Goal: Task Accomplishment & Management: Manage account settings

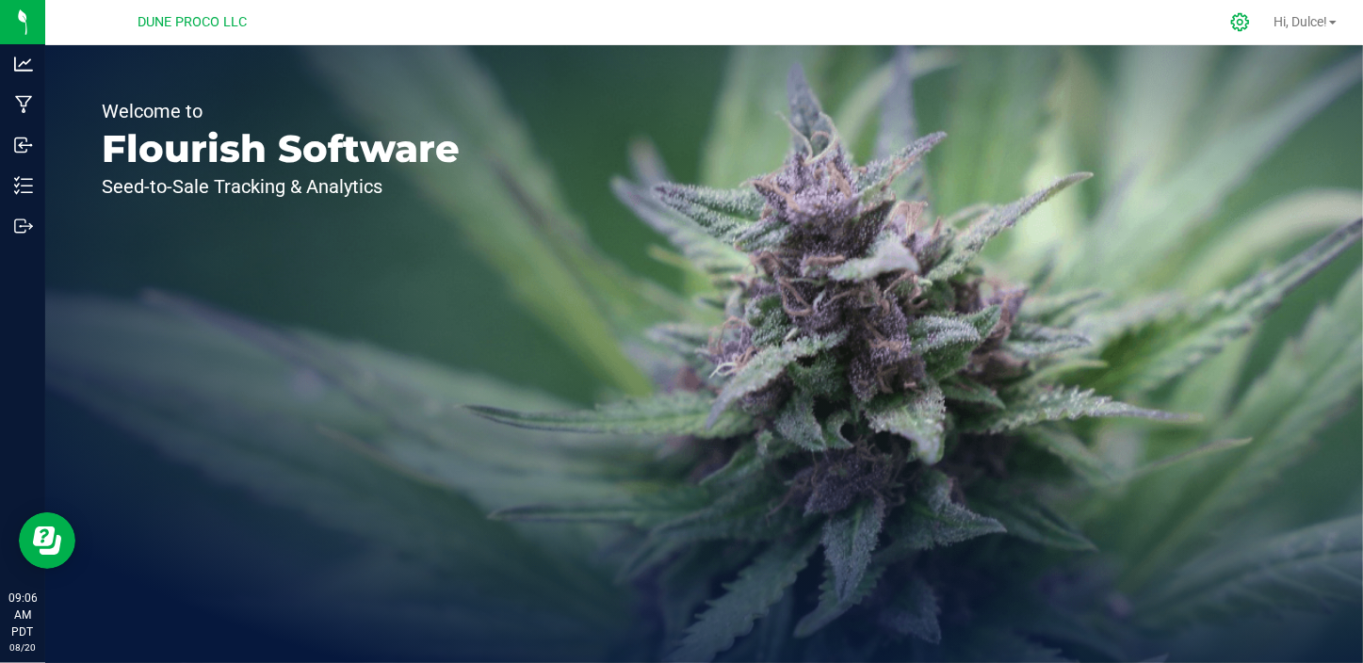
click at [1239, 28] on icon at bounding box center [1240, 22] width 20 height 20
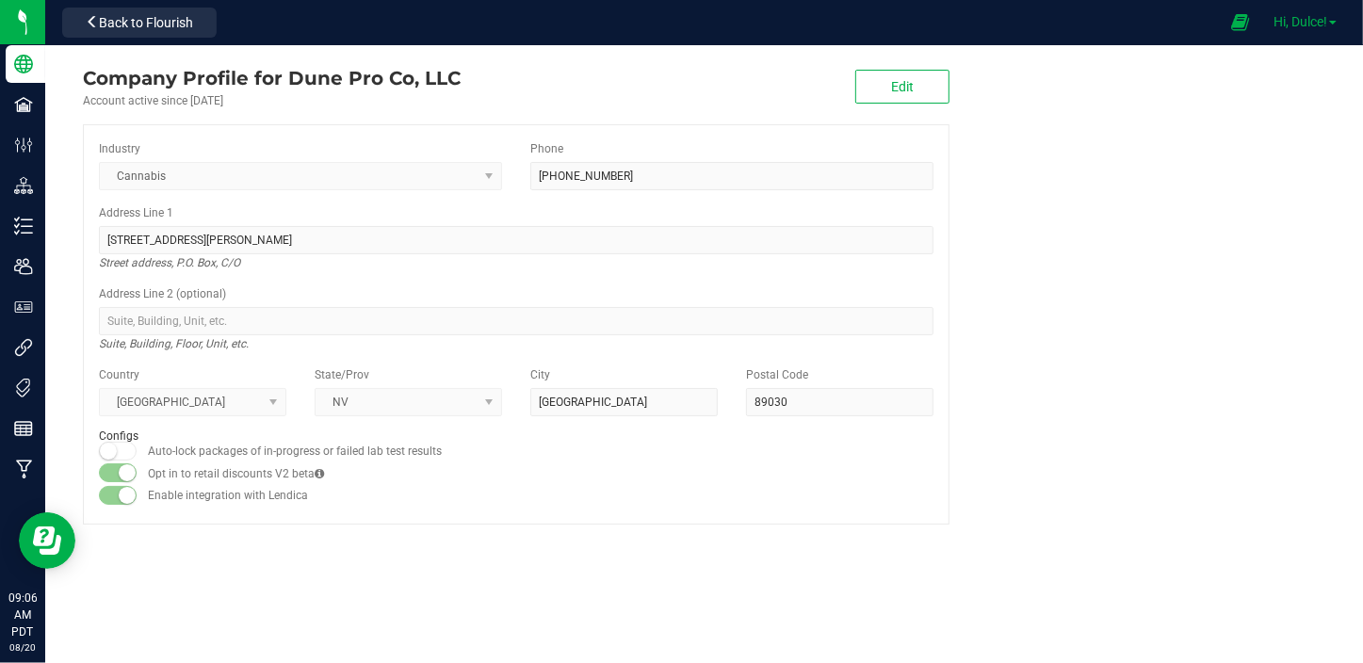
click at [1285, 27] on span "Hi, Dulce!" at bounding box center [1301, 21] width 54 height 15
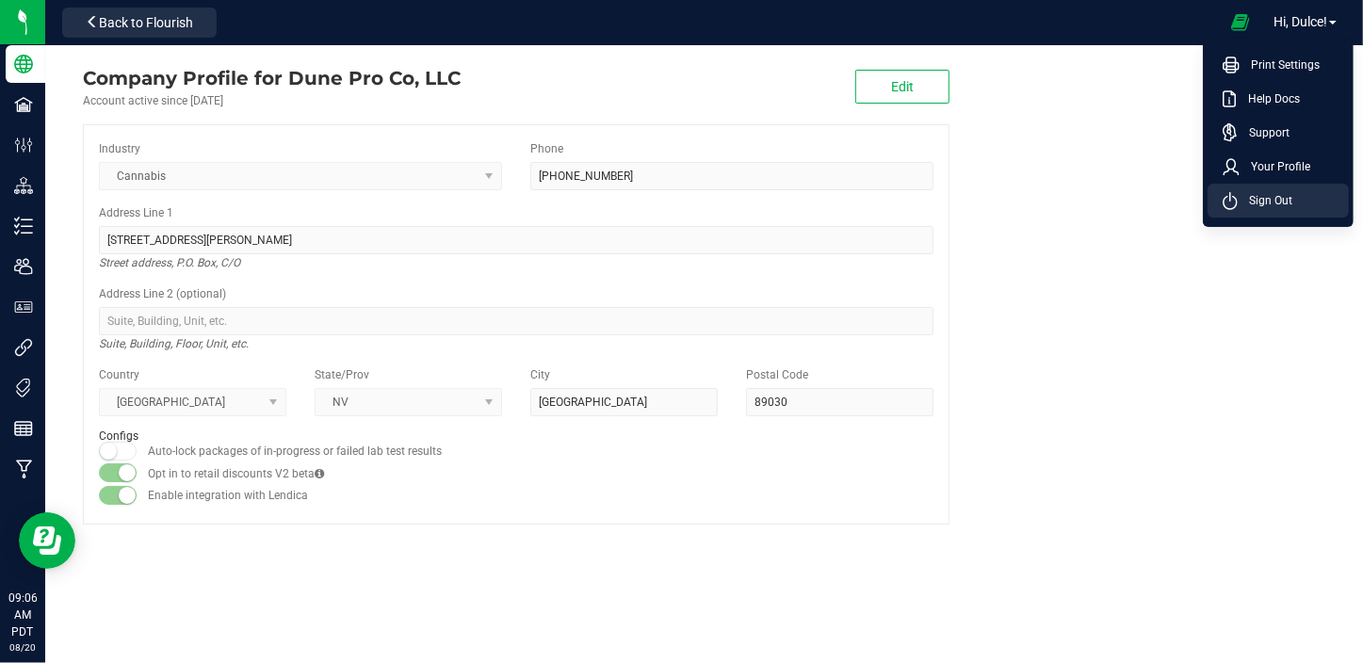
click at [1293, 193] on li "Sign Out" at bounding box center [1278, 201] width 141 height 34
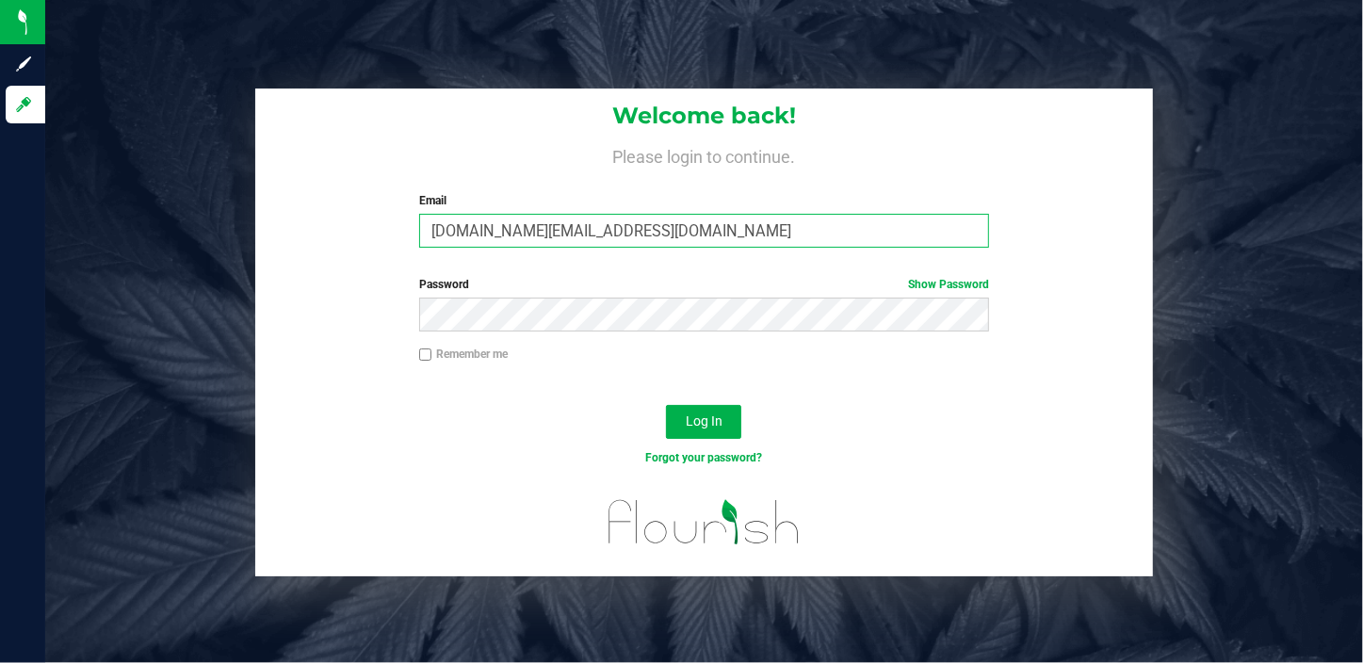
click at [662, 238] on input "[DOMAIN_NAME][EMAIL_ADDRESS][DOMAIN_NAME]" at bounding box center [704, 231] width 570 height 34
click at [629, 237] on input "[EMAIL_ADDRESS][DOMAIN_NAME]" at bounding box center [704, 231] width 570 height 34
type input "[PERSON_NAME][EMAIL_ADDRESS][PERSON_NAME][DOMAIN_NAME]"
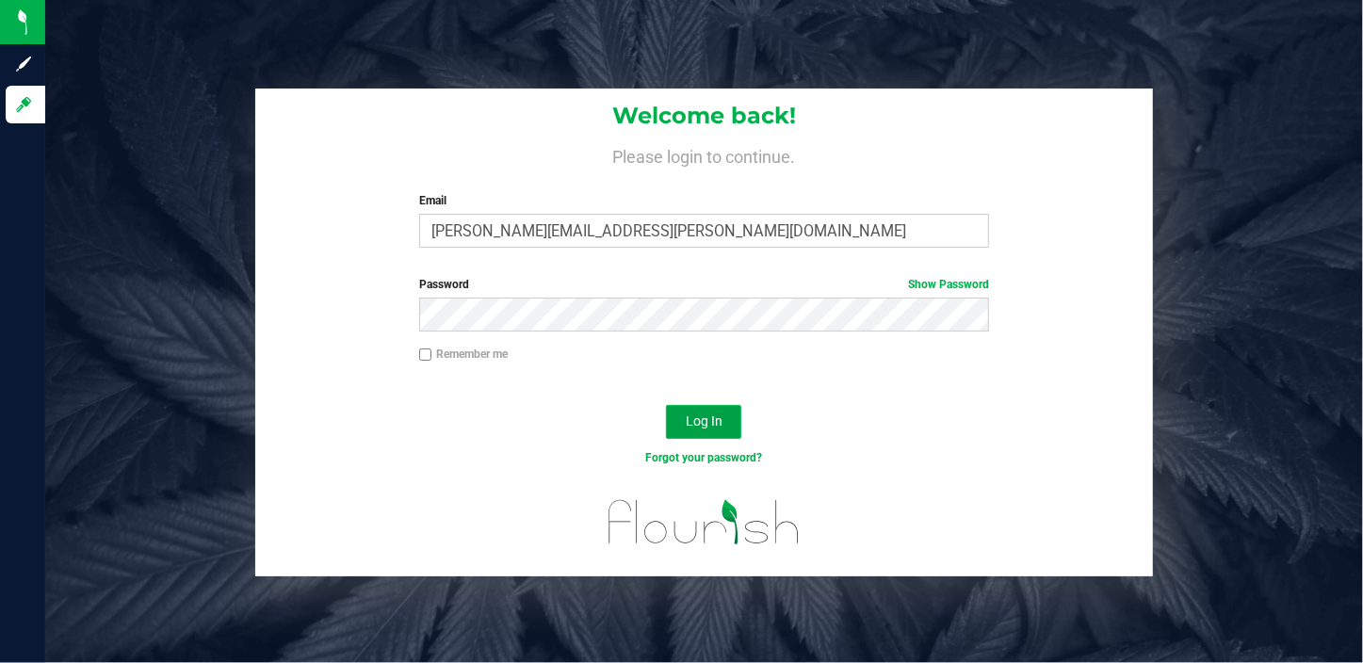
click at [695, 414] on span "Log In" at bounding box center [704, 421] width 37 height 15
